Goal: Task Accomplishment & Management: Use online tool/utility

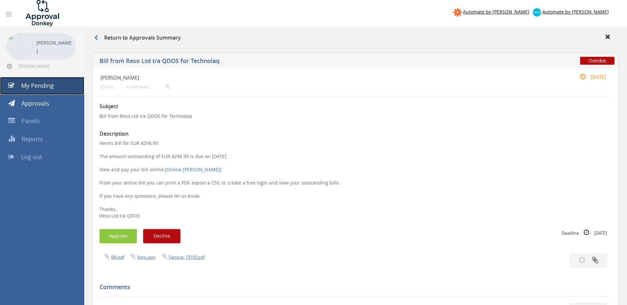
click at [61, 85] on link "My Pending" at bounding box center [42, 86] width 84 height 18
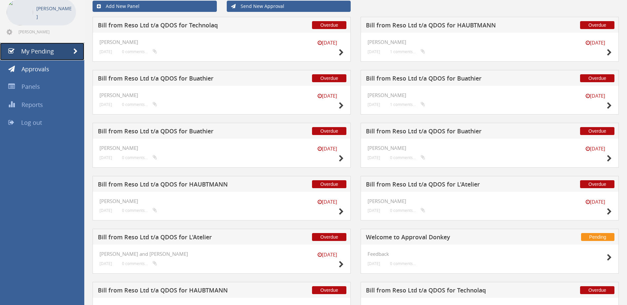
scroll to position [35, 0]
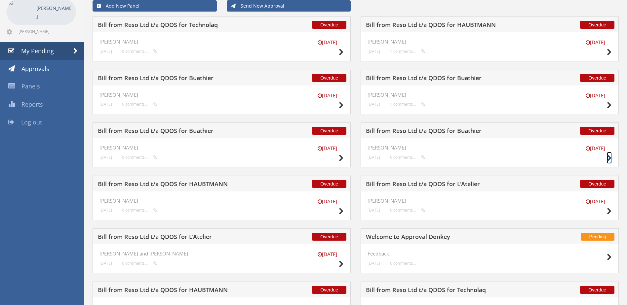
click at [611, 159] on icon at bounding box center [609, 158] width 5 height 7
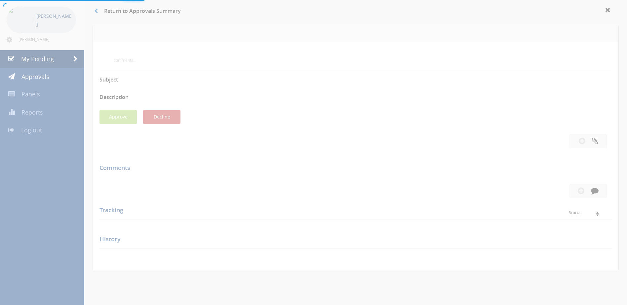
scroll to position [35, 0]
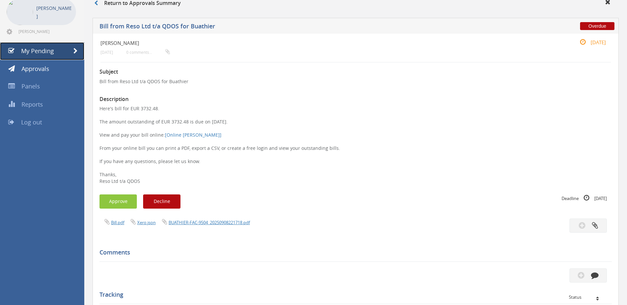
click at [71, 51] on link "My Pending" at bounding box center [42, 51] width 84 height 18
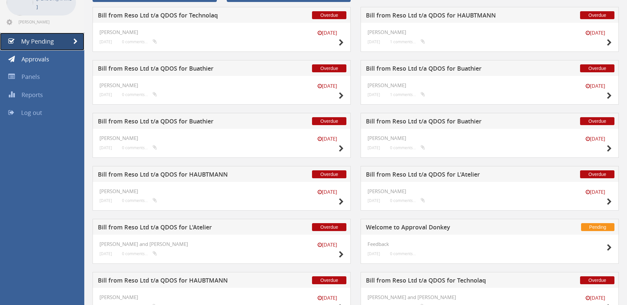
scroll to position [43, 0]
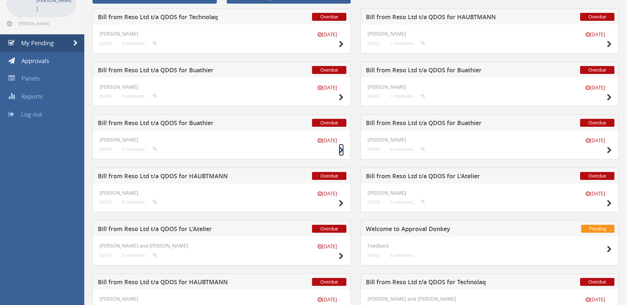
click at [339, 151] on icon at bounding box center [341, 150] width 5 height 7
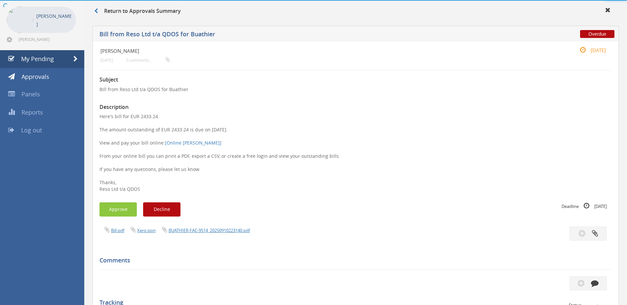
scroll to position [43, 0]
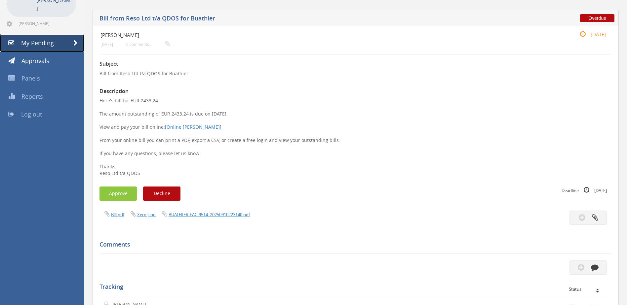
click at [74, 45] on span at bounding box center [75, 43] width 4 height 6
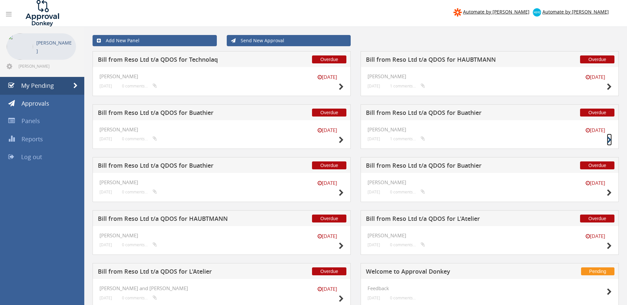
click at [609, 140] on icon at bounding box center [609, 140] width 5 height 7
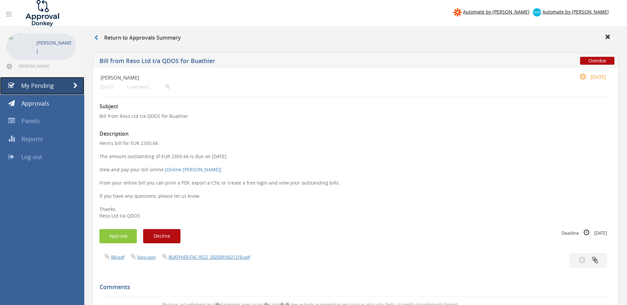
click at [70, 89] on link "My Pending" at bounding box center [42, 86] width 84 height 18
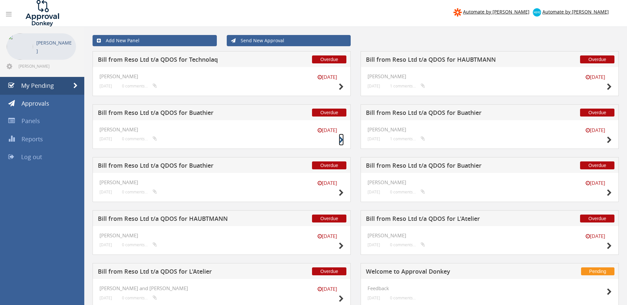
click at [340, 140] on icon at bounding box center [341, 140] width 5 height 7
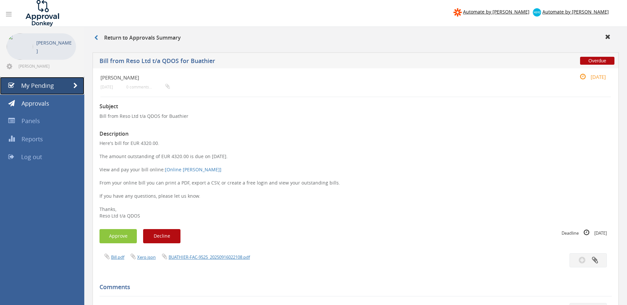
click at [73, 84] on span at bounding box center [75, 86] width 4 height 6
click at [64, 88] on link "My Pending" at bounding box center [42, 86] width 84 height 18
click at [66, 85] on link "My Pending" at bounding box center [42, 86] width 84 height 18
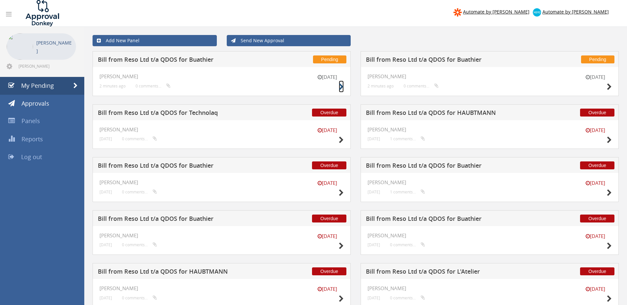
click at [343, 86] on icon at bounding box center [341, 87] width 5 height 7
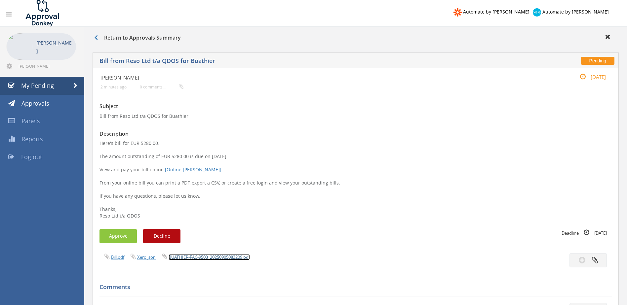
click at [225, 255] on link "BUATHIER-FAC-9503_20250905083209.pdf" at bounding box center [209, 258] width 81 height 6
click at [116, 240] on button "Approve" at bounding box center [118, 236] width 37 height 14
